Goal: Task Accomplishment & Management: Use online tool/utility

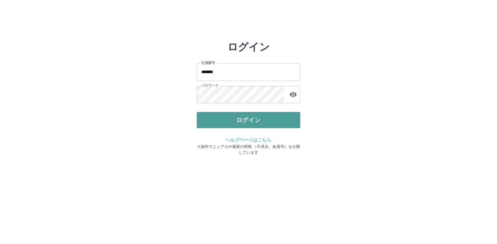
click at [284, 124] on button "ログイン" at bounding box center [249, 120] width 104 height 16
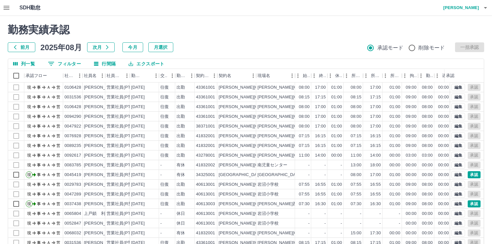
scroll to position [30, 0]
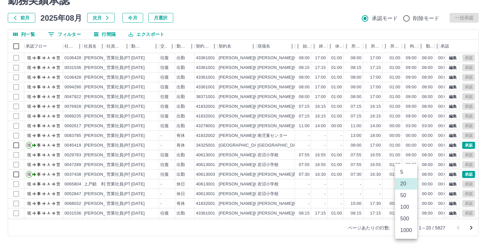
click at [409, 226] on body "SDH勤怠 [PERSON_NAME] 勤務実績承認 前月 [DATE] 次月 今月 月選択 承認モード 削除モード 一括承認 列一覧 0 フィルター 行間隔…" at bounding box center [246, 108] width 492 height 274
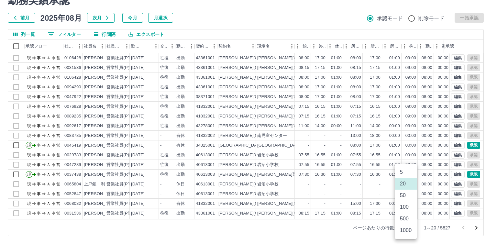
click at [405, 231] on li "1000" at bounding box center [406, 231] width 22 height 12
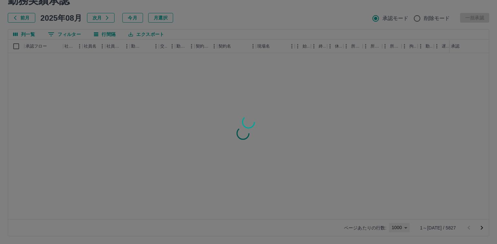
type input "****"
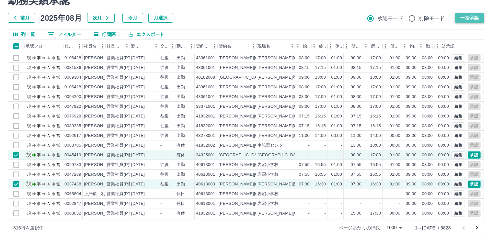
click at [465, 18] on button "一括承認" at bounding box center [469, 18] width 29 height 10
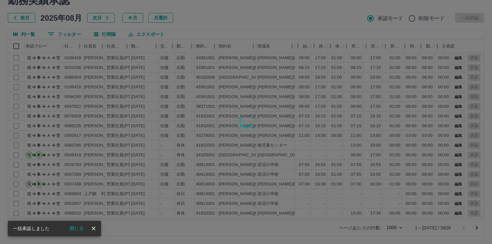
click at [95, 227] on icon "close" at bounding box center [94, 229] width 4 height 4
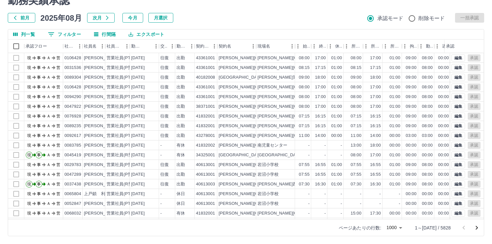
click at [475, 229] on icon "次のページへ" at bounding box center [477, 228] width 8 height 8
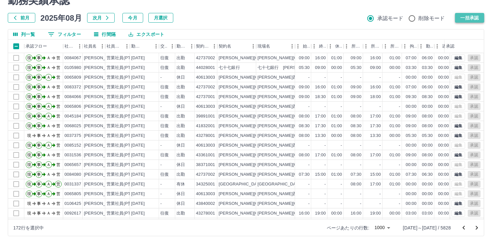
click at [466, 16] on button "一括承認" at bounding box center [469, 18] width 29 height 10
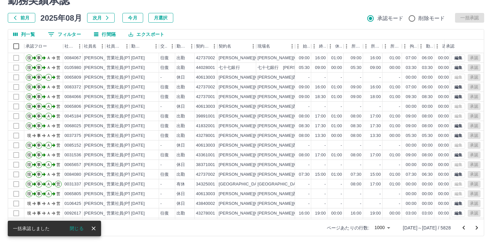
click at [479, 228] on icon "次のページへ" at bounding box center [477, 228] width 8 height 8
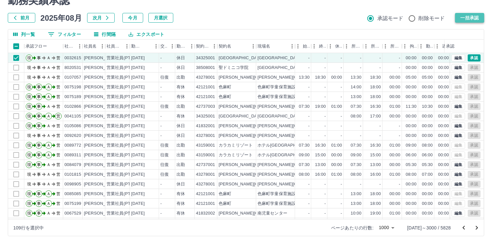
click at [470, 15] on button "一括承認" at bounding box center [469, 18] width 29 height 10
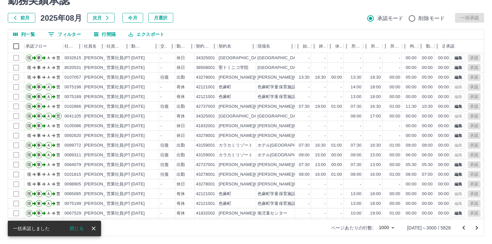
click at [93, 226] on icon "close" at bounding box center [93, 228] width 6 height 6
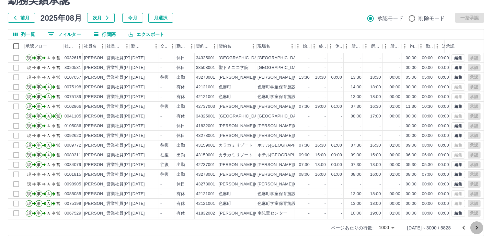
click at [475, 230] on icon "次のページへ" at bounding box center [477, 228] width 8 height 8
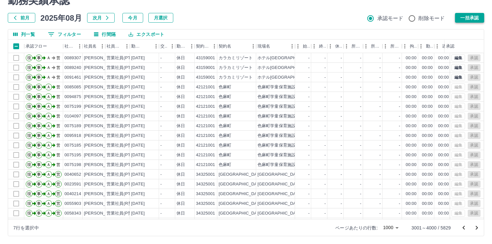
click at [473, 16] on button "一括承認" at bounding box center [469, 18] width 29 height 10
click at [267, 73] on div "勤務実績承認 前月 [DATE] 次月 今月 月選択 承認モード 削除モード 一括承認 列一覧 フィルター 行間隔 エクスポート 承認フロー 社員番号 社員名…" at bounding box center [246, 115] width 492 height 258
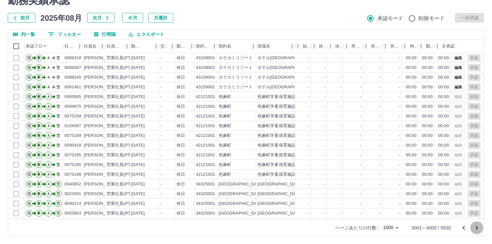
click at [475, 230] on icon "次のページへ" at bounding box center [477, 228] width 8 height 8
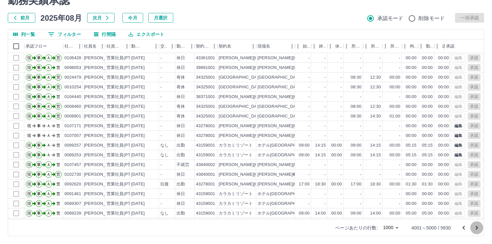
click at [479, 224] on icon "次のページへ" at bounding box center [477, 228] width 8 height 8
